Goal: Information Seeking & Learning: Learn about a topic

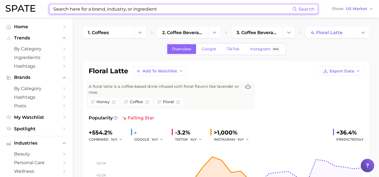
drag, startPoint x: 162, startPoint y: 8, endPoint x: 69, endPoint y: 4, distance: 92.9
click at [69, 4] on div "Search Show US Market" at bounding box center [190, 9] width 368 height 18
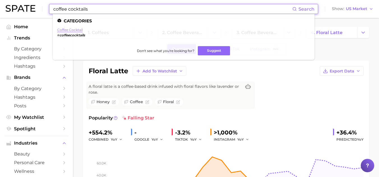
type input "coffee cocktails"
click at [69, 31] on link "coffee cocktail" at bounding box center [70, 30] width 26 height 4
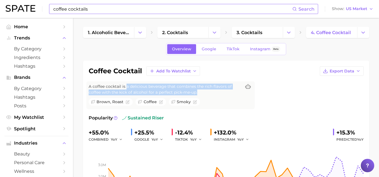
drag, startPoint x: 197, startPoint y: 92, endPoint x: 126, endPoint y: 87, distance: 70.9
click at [126, 87] on span "A coffee cocktail is a delicious beverage that combines the rich flavors of cof…" at bounding box center [165, 90] width 153 height 12
copy span "a delicious beverage that combines the rich flavors of coffee with the kick of …"
click at [231, 52] on link "TikTok" at bounding box center [233, 49] width 22 height 10
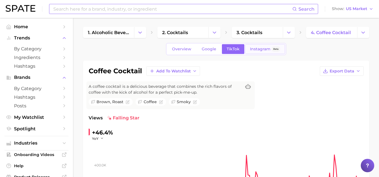
click at [253, 46] on link "Instagram Beta" at bounding box center [265, 49] width 40 height 10
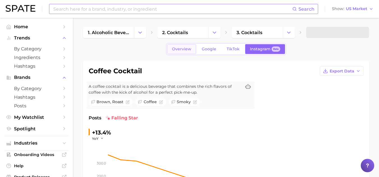
click at [183, 48] on span "Overview" at bounding box center [181, 49] width 19 height 5
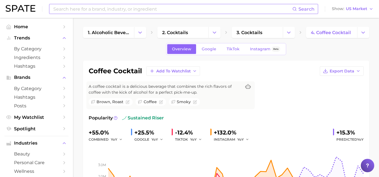
click at [165, 11] on input at bounding box center [172, 9] width 239 height 10
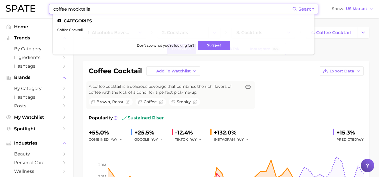
type input "coffee mocktails"
click at [288, 66] on div "coffee cocktail Add to Watchlist Export Data A coffee cocktail is a delicious b…" at bounding box center [226, 140] width 286 height 158
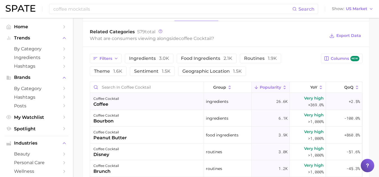
scroll to position [279, 0]
click at [119, 85] on input "Search in coffee cocktail" at bounding box center [147, 88] width 114 height 11
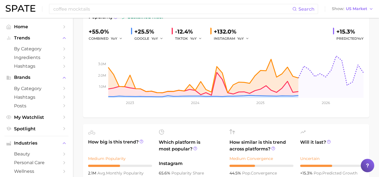
scroll to position [0, 0]
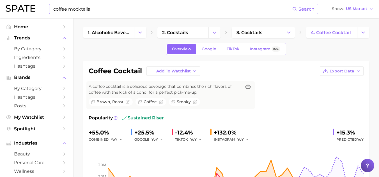
type input "mocktails"
click at [94, 10] on input "coffee mocktails" at bounding box center [172, 9] width 239 height 10
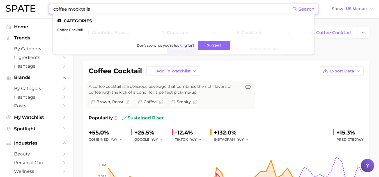
click at [67, 8] on input "coffee mocktails" at bounding box center [172, 9] width 239 height 10
click at [70, 10] on input "coffee mocktails" at bounding box center [172, 9] width 239 height 10
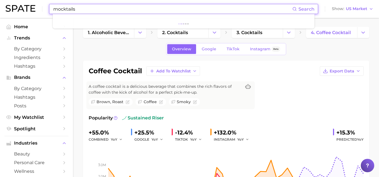
type input "mocktails"
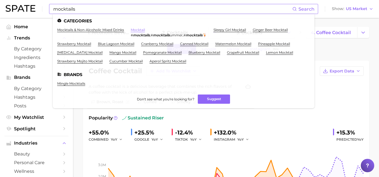
click at [141, 29] on link "mocktail" at bounding box center [138, 30] width 14 height 4
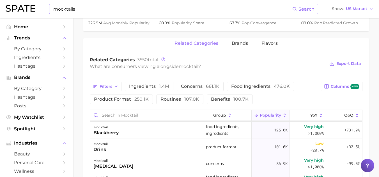
scroll to position [47, 0]
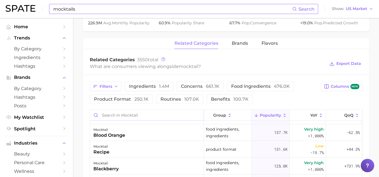
click at [132, 117] on input "Search in mocktail" at bounding box center [147, 115] width 114 height 11
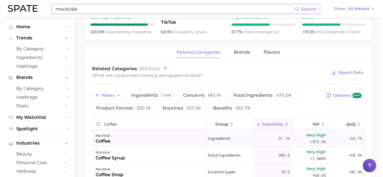
scroll to position [231, 0]
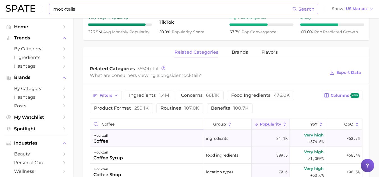
type input "coffee"
click at [171, 139] on div "mocktail coffee" at bounding box center [147, 138] width 114 height 17
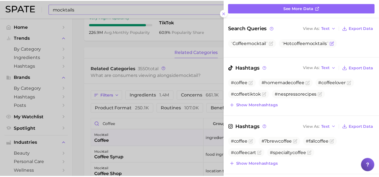
scroll to position [55, 0]
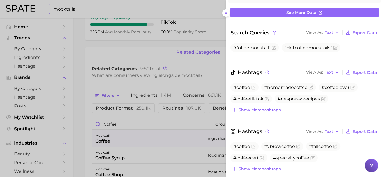
click at [171, 86] on div at bounding box center [191, 88] width 383 height 177
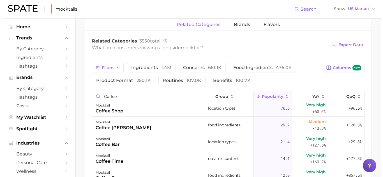
scroll to position [0, 0]
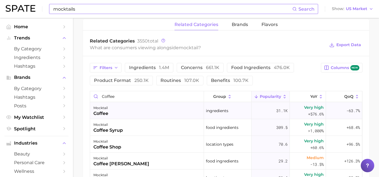
click at [276, 110] on span "31.1k" at bounding box center [281, 111] width 11 height 7
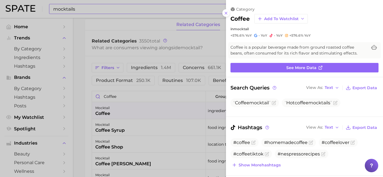
click at [188, 96] on div at bounding box center [191, 88] width 383 height 177
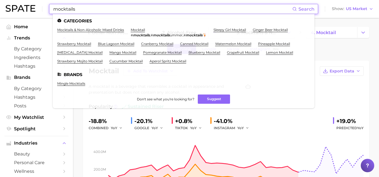
click at [99, 10] on input "mocktails" at bounding box center [172, 9] width 239 height 10
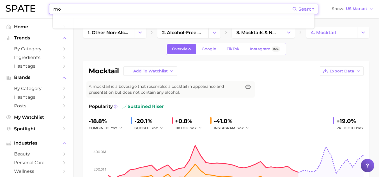
type input "m"
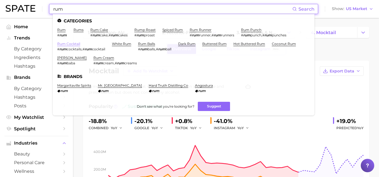
type input "rum"
click at [72, 46] on link "rum cocktail" at bounding box center [68, 44] width 23 height 4
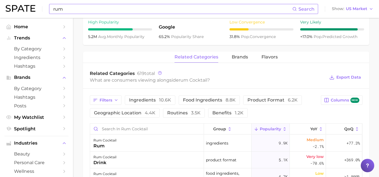
scroll to position [250, 0]
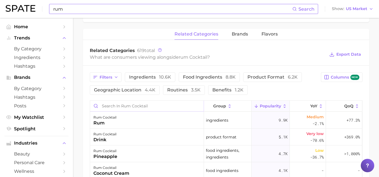
click at [127, 111] on input "Search in rum cocktail" at bounding box center [147, 106] width 114 height 11
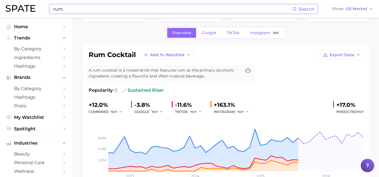
scroll to position [0, 0]
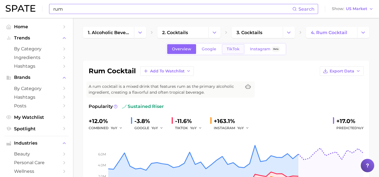
type input "coffee"
click at [227, 49] on span "TikTok" at bounding box center [233, 49] width 13 height 5
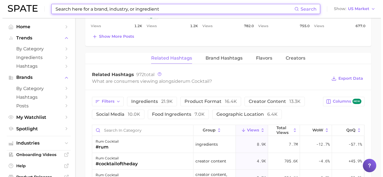
scroll to position [432, 0]
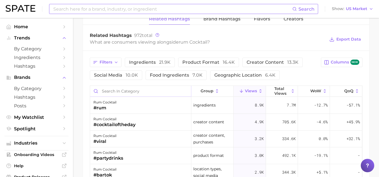
click at [138, 91] on input "Search in category" at bounding box center [140, 91] width 101 height 11
type input "coffee"
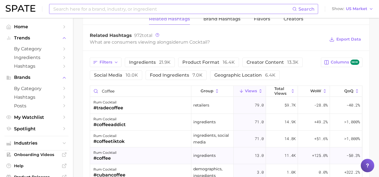
click at [112, 155] on div "rum cocktail" at bounding box center [104, 153] width 23 height 7
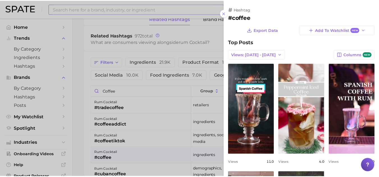
scroll to position [0, 0]
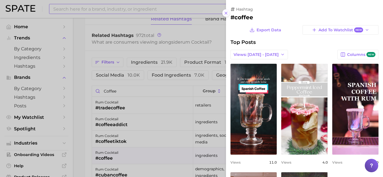
click at [225, 13] on icon at bounding box center [226, 13] width 4 height 4
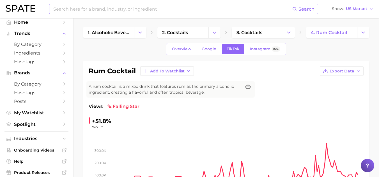
click at [127, 15] on div "Search Show US Market" at bounding box center [190, 9] width 368 height 18
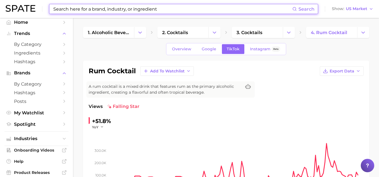
click at [127, 11] on input at bounding box center [172, 9] width 239 height 10
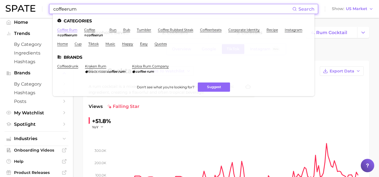
type input "coffeerum"
click at [66, 30] on link "coffee rum" at bounding box center [67, 30] width 20 height 4
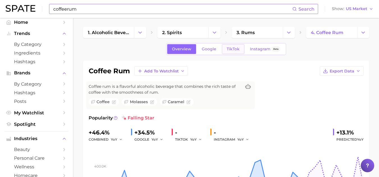
click at [233, 48] on span "TikTok" at bounding box center [233, 49] width 13 height 5
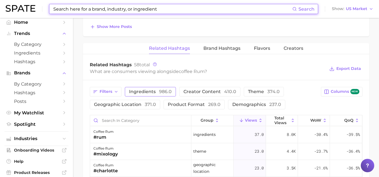
scroll to position [9, 0]
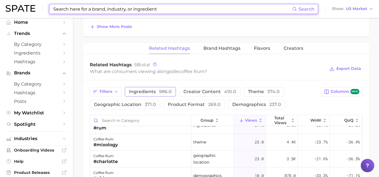
click at [131, 153] on div "coffee rum #charlotte" at bounding box center [140, 159] width 101 height 17
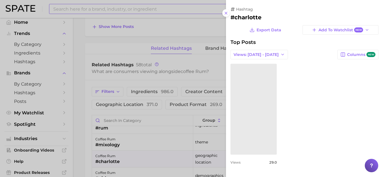
click at [131, 122] on div at bounding box center [191, 88] width 383 height 177
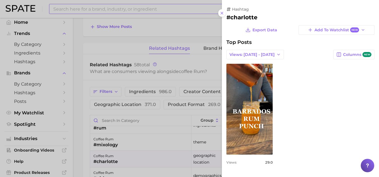
scroll to position [0, 0]
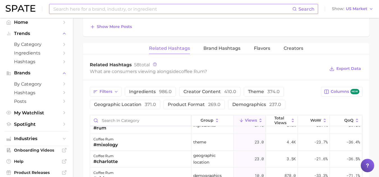
click at [147, 119] on input "Search in category" at bounding box center [140, 121] width 101 height 11
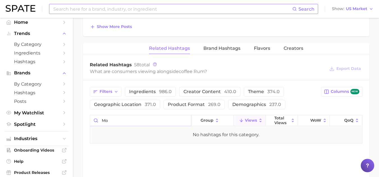
type input "m"
type input "c"
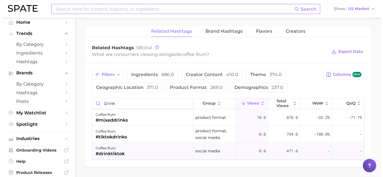
scroll to position [423, 0]
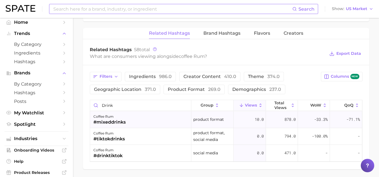
click at [137, 122] on div "coffee rum #mixeddrinks" at bounding box center [140, 120] width 101 height 17
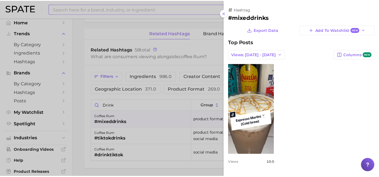
scroll to position [0, 0]
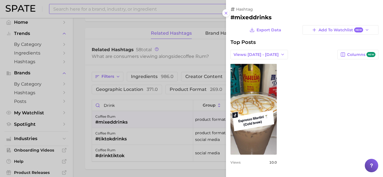
click at [128, 136] on div at bounding box center [191, 88] width 383 height 177
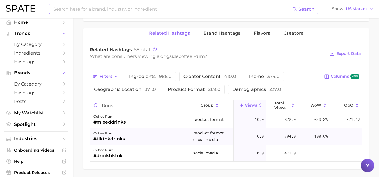
click at [121, 138] on div "#tiktokdrinks" at bounding box center [108, 139] width 31 height 7
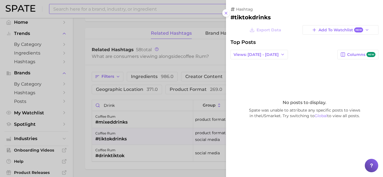
click at [113, 155] on div at bounding box center [191, 88] width 383 height 177
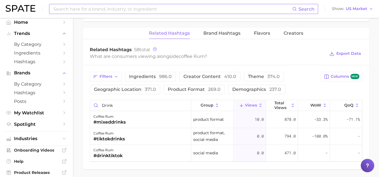
click at [113, 155] on div "#drinktiktok" at bounding box center [107, 156] width 29 height 7
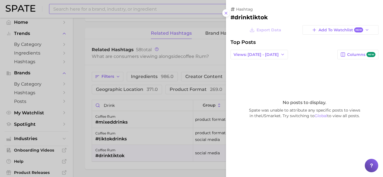
click at [121, 166] on div at bounding box center [191, 88] width 383 height 177
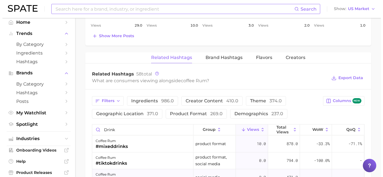
scroll to position [399, 0]
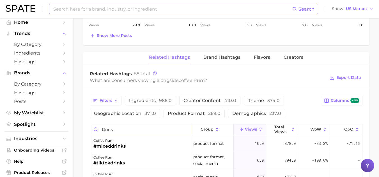
click at [134, 131] on input "drink" at bounding box center [140, 130] width 101 height 11
type input "d"
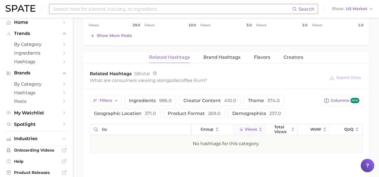
type input "r"
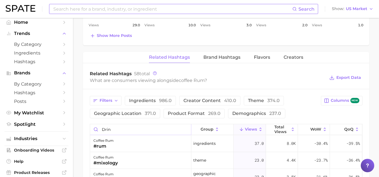
type input "drink"
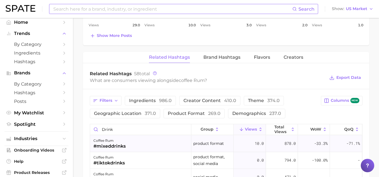
click at [119, 146] on div "#mixeddrinks" at bounding box center [109, 146] width 32 height 7
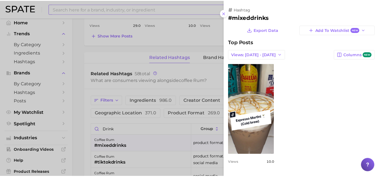
scroll to position [0, 0]
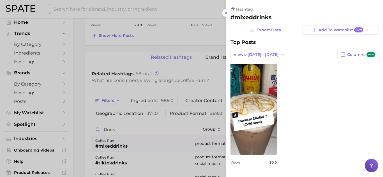
click at [124, 133] on div at bounding box center [191, 88] width 383 height 177
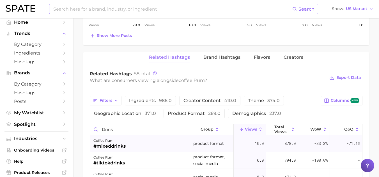
scroll to position [443, 0]
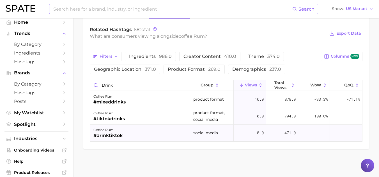
click at [118, 134] on div "#drinktiktok" at bounding box center [107, 136] width 29 height 7
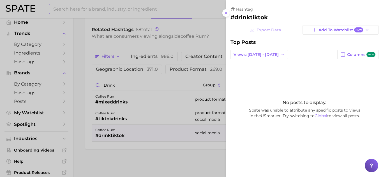
click at [81, 99] on div at bounding box center [191, 88] width 383 height 177
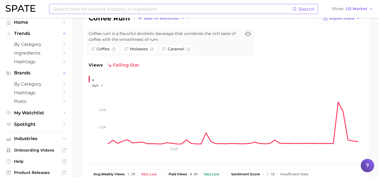
scroll to position [0, 0]
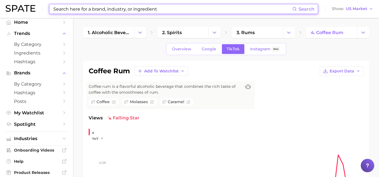
click at [105, 9] on input at bounding box center [172, 9] width 239 height 10
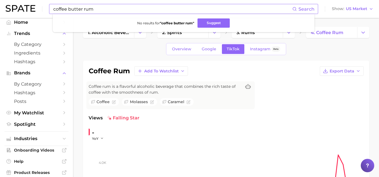
click at [82, 8] on input "coffee butter rum" at bounding box center [172, 9] width 239 height 10
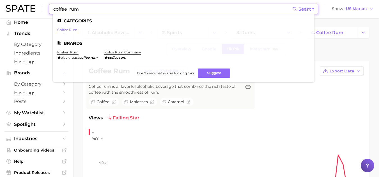
type input "coffee rum"
click at [73, 31] on link "coffee rum" at bounding box center [67, 30] width 20 height 4
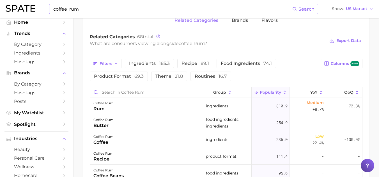
scroll to position [18, 0]
click at [130, 125] on div "coffee rum butter" at bounding box center [147, 122] width 114 height 17
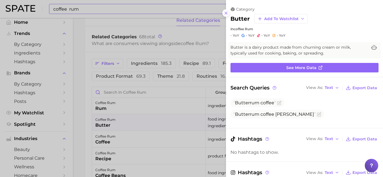
click at [228, 15] on button at bounding box center [226, 13] width 8 height 8
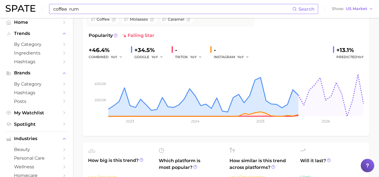
scroll to position [0, 0]
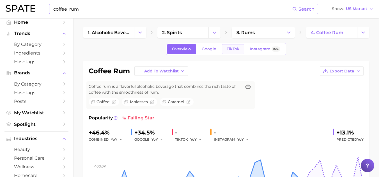
click at [234, 46] on link "TikTok" at bounding box center [233, 49] width 22 height 10
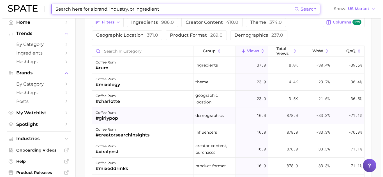
scroll to position [477, 0]
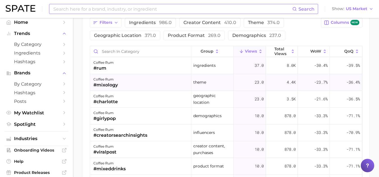
click at [132, 87] on div "coffee rum #mixology" at bounding box center [140, 82] width 101 height 17
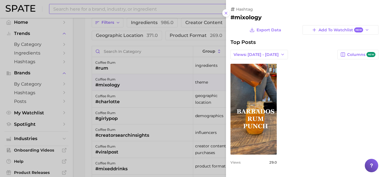
scroll to position [0, 0]
click at [132, 87] on div at bounding box center [191, 88] width 383 height 177
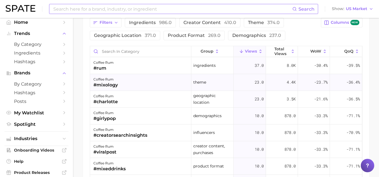
click at [127, 83] on div "coffee rum #mixology" at bounding box center [140, 82] width 101 height 17
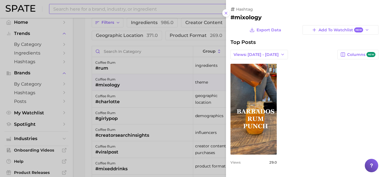
click at [324, 60] on div "Export Data Add to Watchlist New Top Posts Views: [DATE] - [DATE] Columns new v…" at bounding box center [304, 97] width 148 height 144
click at [369, 31] on icon at bounding box center [367, 30] width 4 height 4
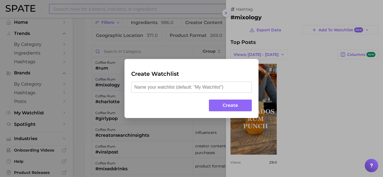
click at [299, 93] on div "Create Watchlist Create" at bounding box center [191, 88] width 383 height 177
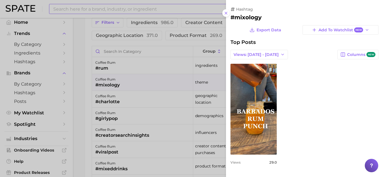
click at [80, 98] on div at bounding box center [191, 88] width 383 height 177
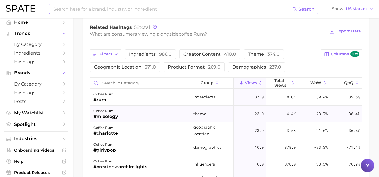
scroll to position [446, 0]
click at [331, 53] on button "Columns new" at bounding box center [341, 54] width 41 height 10
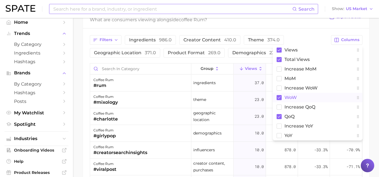
scroll to position [460, 0]
click at [289, 31] on div "Filters ingredients 986.0 creator content 410.0 theme 374.0 geographic location…" at bounding box center [226, 138] width 286 height 219
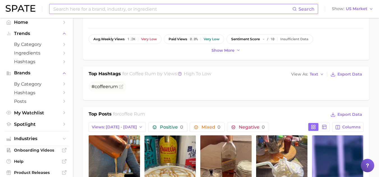
scroll to position [188, 0]
click at [322, 128] on button at bounding box center [324, 128] width 10 height 8
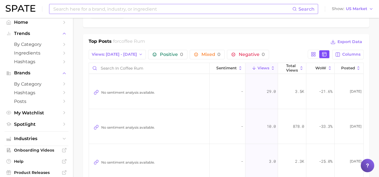
scroll to position [262, 0]
click at [325, 57] on div at bounding box center [319, 53] width 22 height 9
click at [326, 54] on icon at bounding box center [324, 53] width 5 height 5
click at [317, 55] on button at bounding box center [313, 54] width 10 height 8
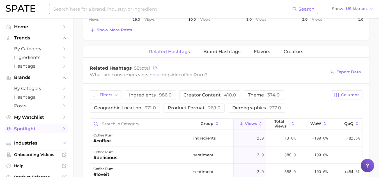
scroll to position [404, 0]
click at [52, 109] on span "Posts" at bounding box center [36, 105] width 45 height 5
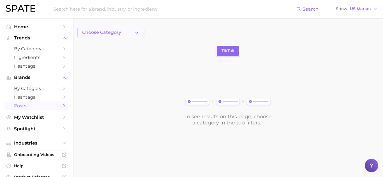
click at [133, 33] on button "Choose Category" at bounding box center [110, 32] width 67 height 11
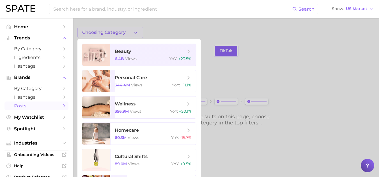
click at [133, 33] on div at bounding box center [189, 88] width 379 height 177
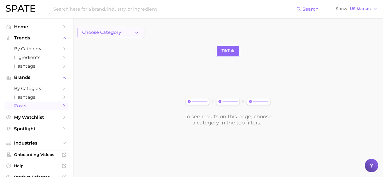
click at [133, 33] on button "Choose Category" at bounding box center [110, 32] width 67 height 11
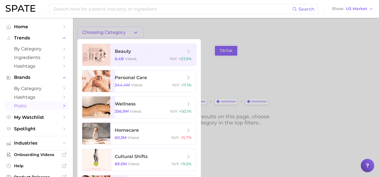
click at [162, 33] on div at bounding box center [189, 88] width 379 height 177
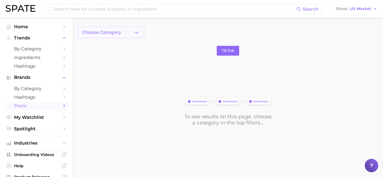
click at [138, 37] on button "Choose Category" at bounding box center [110, 32] width 67 height 11
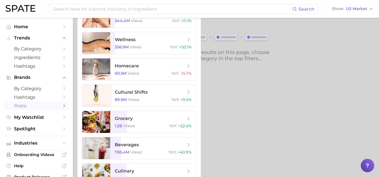
scroll to position [104, 0]
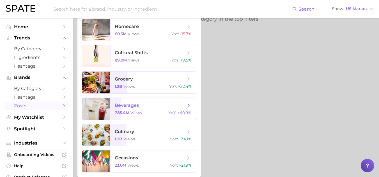
click at [158, 98] on div "beverages 785.4m views YoY : +40.9%" at bounding box center [139, 109] width 114 height 22
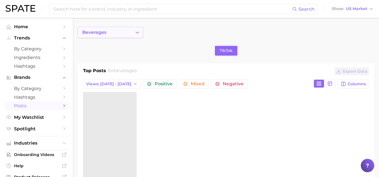
click at [135, 31] on icon "Change Category" at bounding box center [137, 33] width 6 height 6
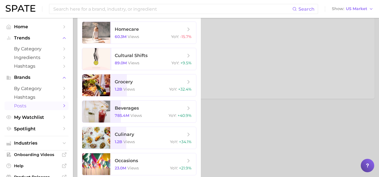
scroll to position [104, 0]
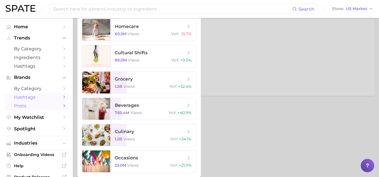
click at [52, 101] on link "Hashtags" at bounding box center [36, 97] width 64 height 9
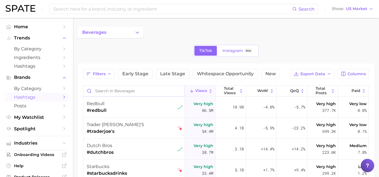
click at [131, 89] on input "Search in beverages" at bounding box center [133, 91] width 101 height 11
click at [55, 106] on link "Posts" at bounding box center [36, 106] width 64 height 9
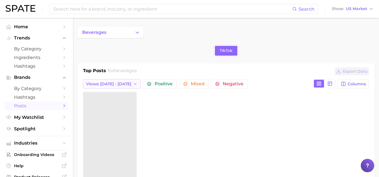
click at [114, 85] on span "Views: [DATE] - [DATE]" at bounding box center [108, 84] width 45 height 5
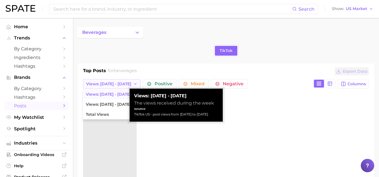
click at [114, 85] on span "Views: [DATE] - [DATE]" at bounding box center [108, 84] width 45 height 5
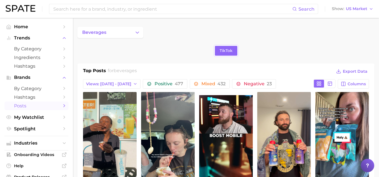
click at [52, 109] on link "Posts" at bounding box center [36, 106] width 64 height 9
click at [98, 34] on span "beverages" at bounding box center [94, 32] width 24 height 5
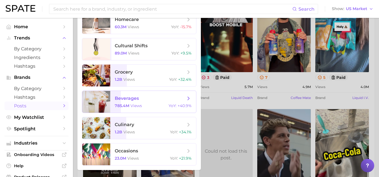
click at [187, 98] on icon at bounding box center [188, 99] width 6 height 6
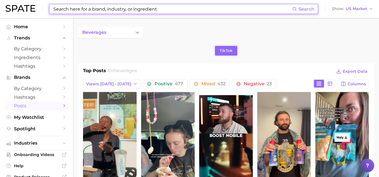
click at [198, 8] on input at bounding box center [172, 9] width 239 height 10
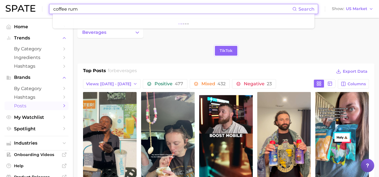
type input "coffee rum"
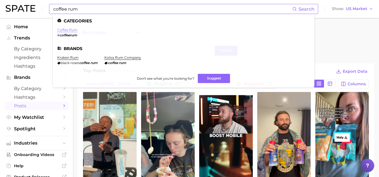
click at [73, 31] on link "coffee rum" at bounding box center [67, 30] width 20 height 4
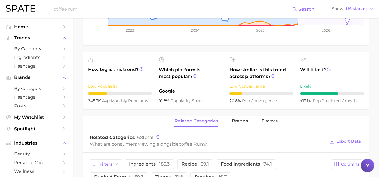
scroll to position [174, 0]
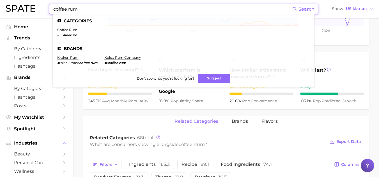
drag, startPoint x: 127, startPoint y: 9, endPoint x: 49, endPoint y: -1, distance: 78.8
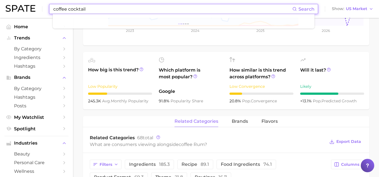
type input "coffee cocktail"
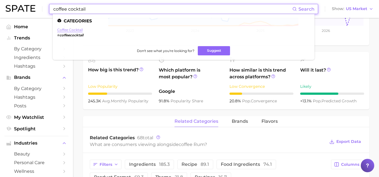
click at [72, 29] on link "coffee cocktail" at bounding box center [70, 30] width 26 height 4
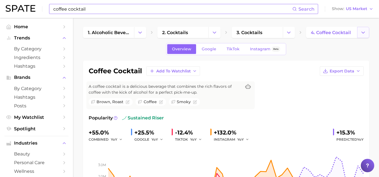
click at [365, 34] on icon "Change Category" at bounding box center [363, 33] width 6 height 6
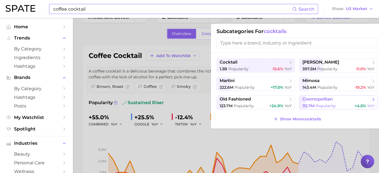
scroll to position [16, 0]
click at [307, 120] on span "Show More cocktails" at bounding box center [300, 119] width 41 height 5
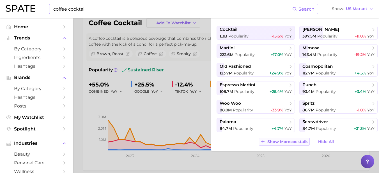
scroll to position [49, 0]
click at [290, 143] on span "Show More cocktails" at bounding box center [287, 141] width 41 height 5
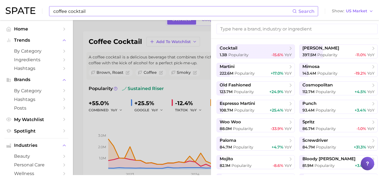
scroll to position [0, 0]
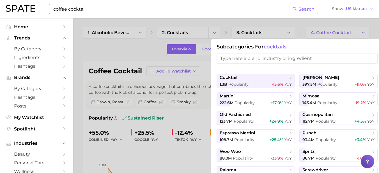
click at [309, 54] on input "search" at bounding box center [296, 58] width 161 height 10
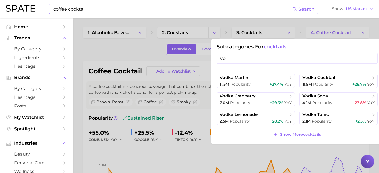
type input "v"
type input "coffee"
click at [317, 135] on span "Show More cocktails" at bounding box center [300, 134] width 41 height 5
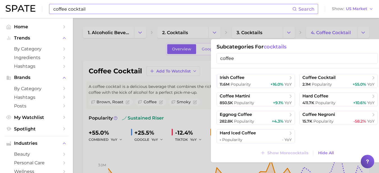
click at [139, 48] on div at bounding box center [189, 86] width 379 height 173
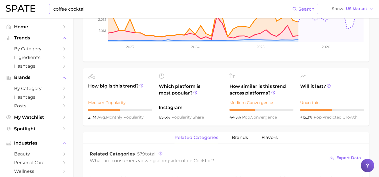
scroll to position [158, 0]
